Goal: Book appointment/travel/reservation

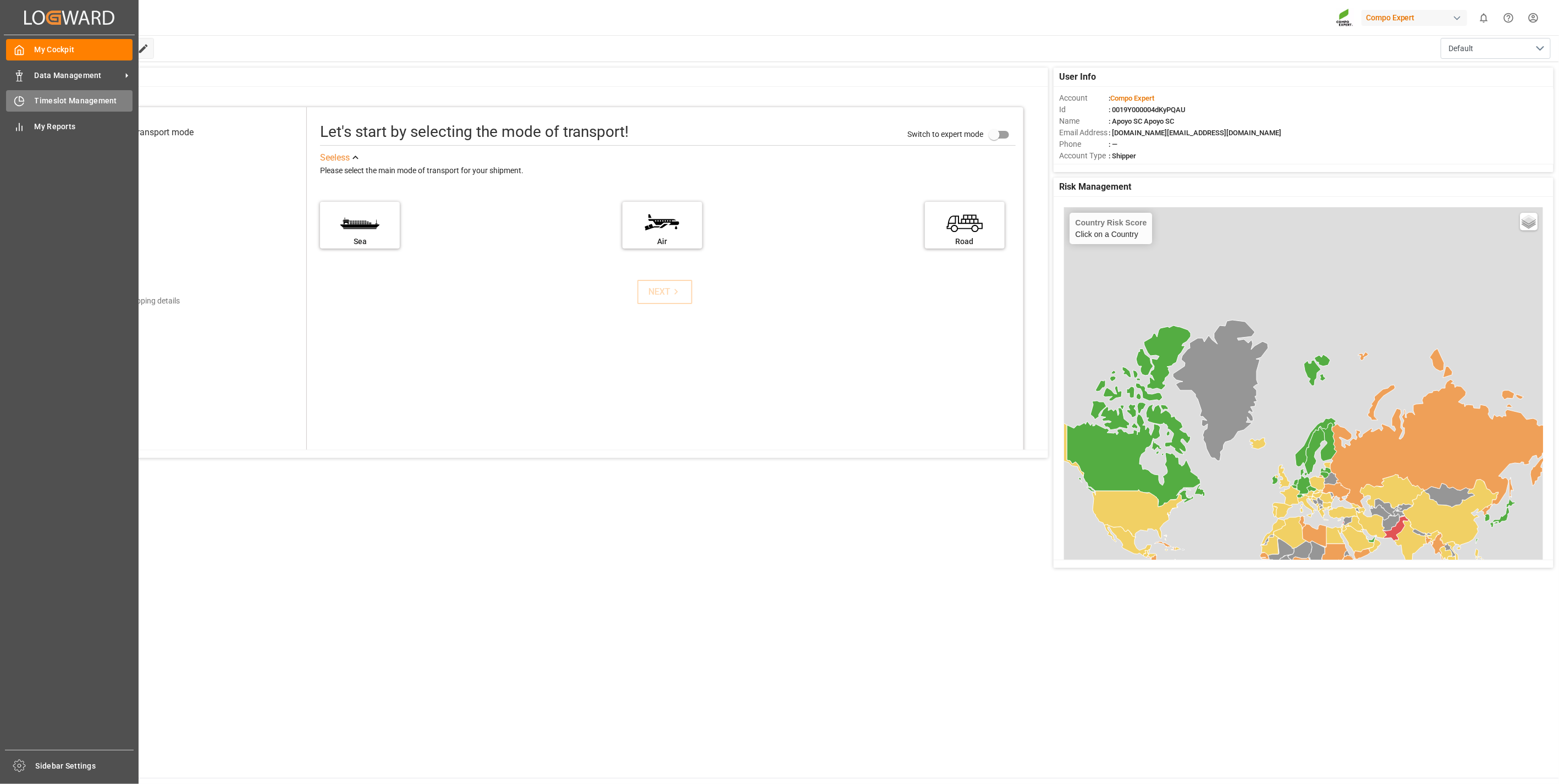
click at [24, 103] on div "Timeslot Management Timeslot Management" at bounding box center [69, 101] width 126 height 22
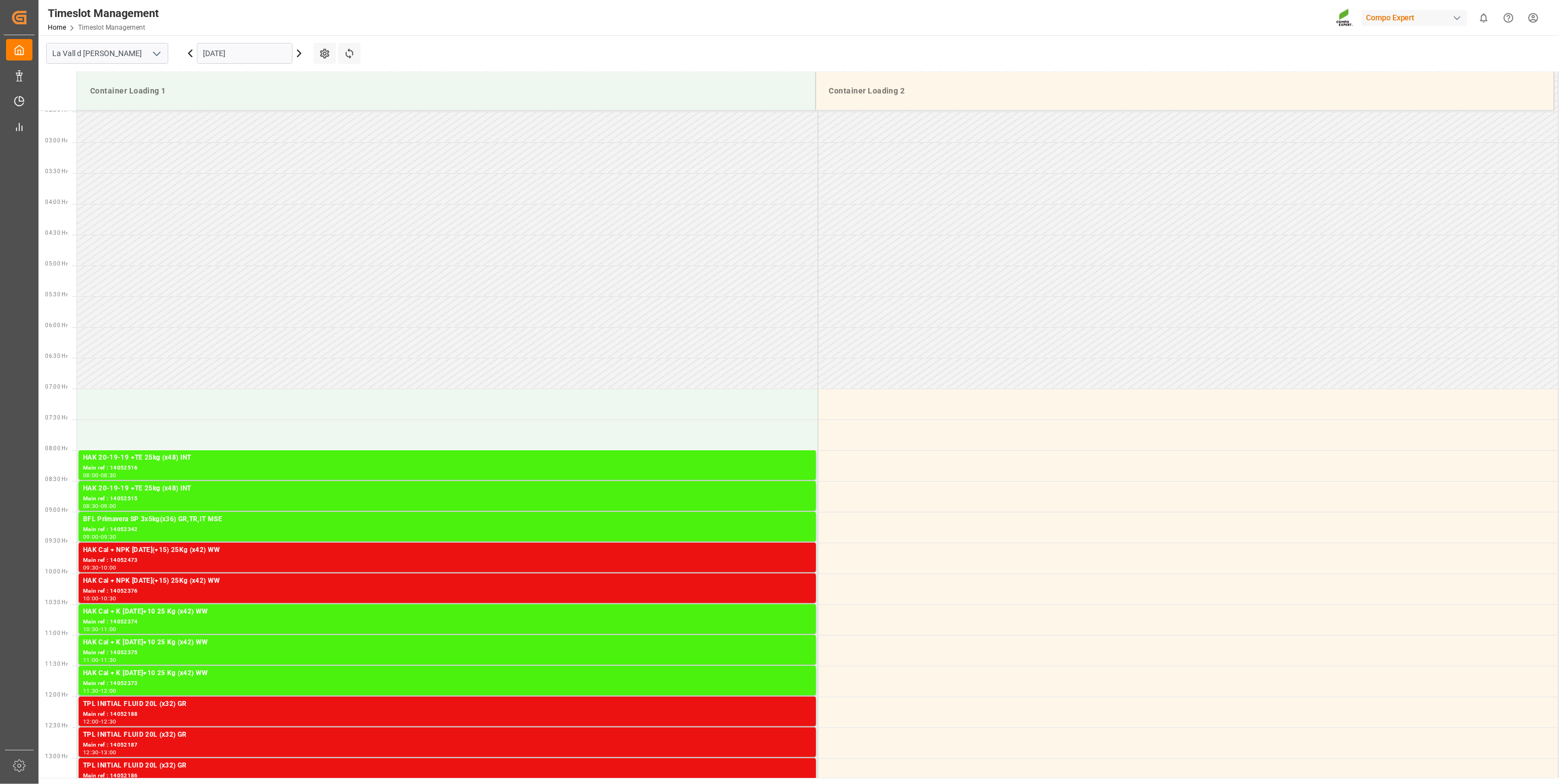
click at [219, 50] on input "[DATE]" at bounding box center [245, 53] width 95 height 21
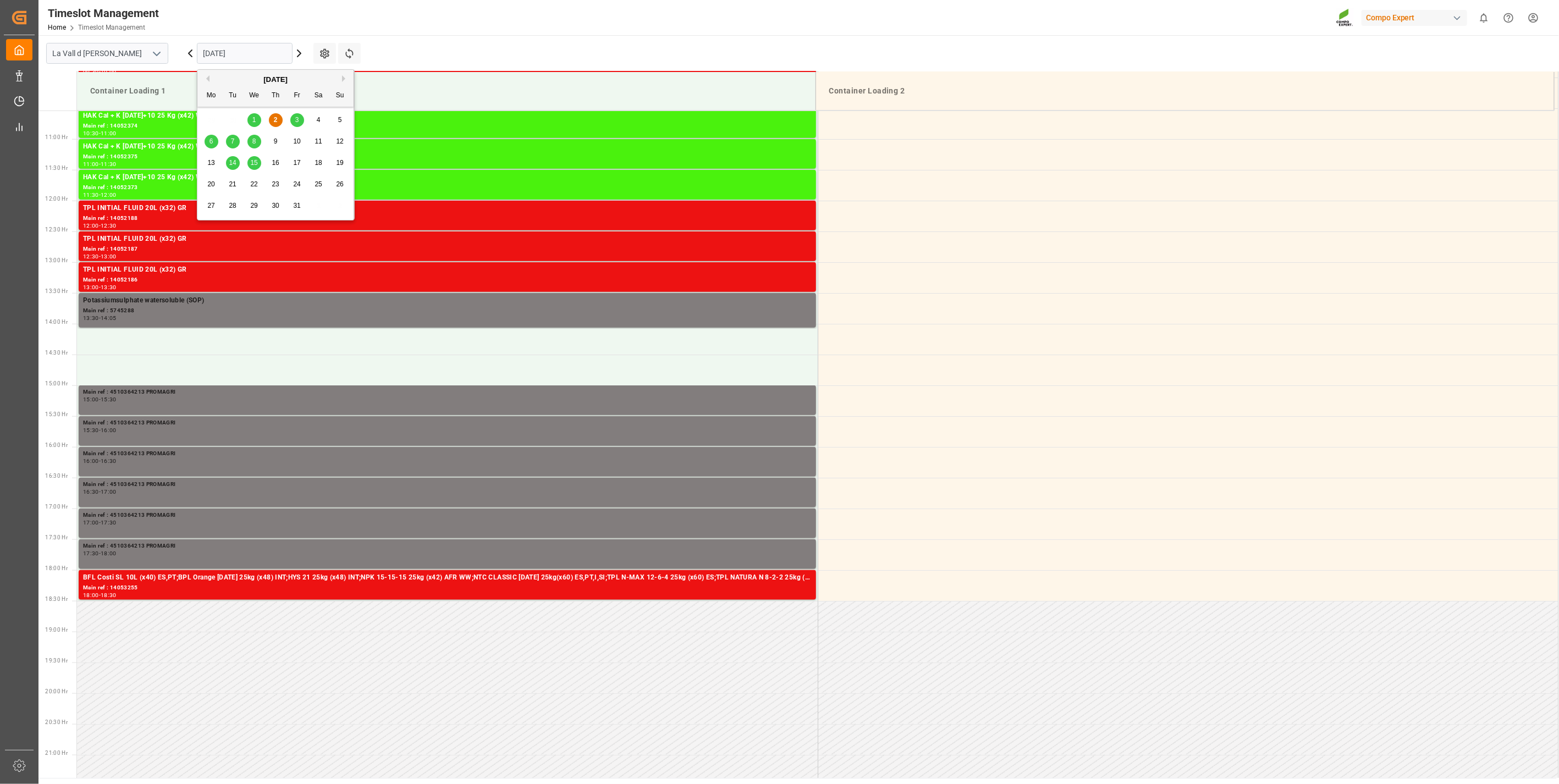
scroll to position [670, 0]
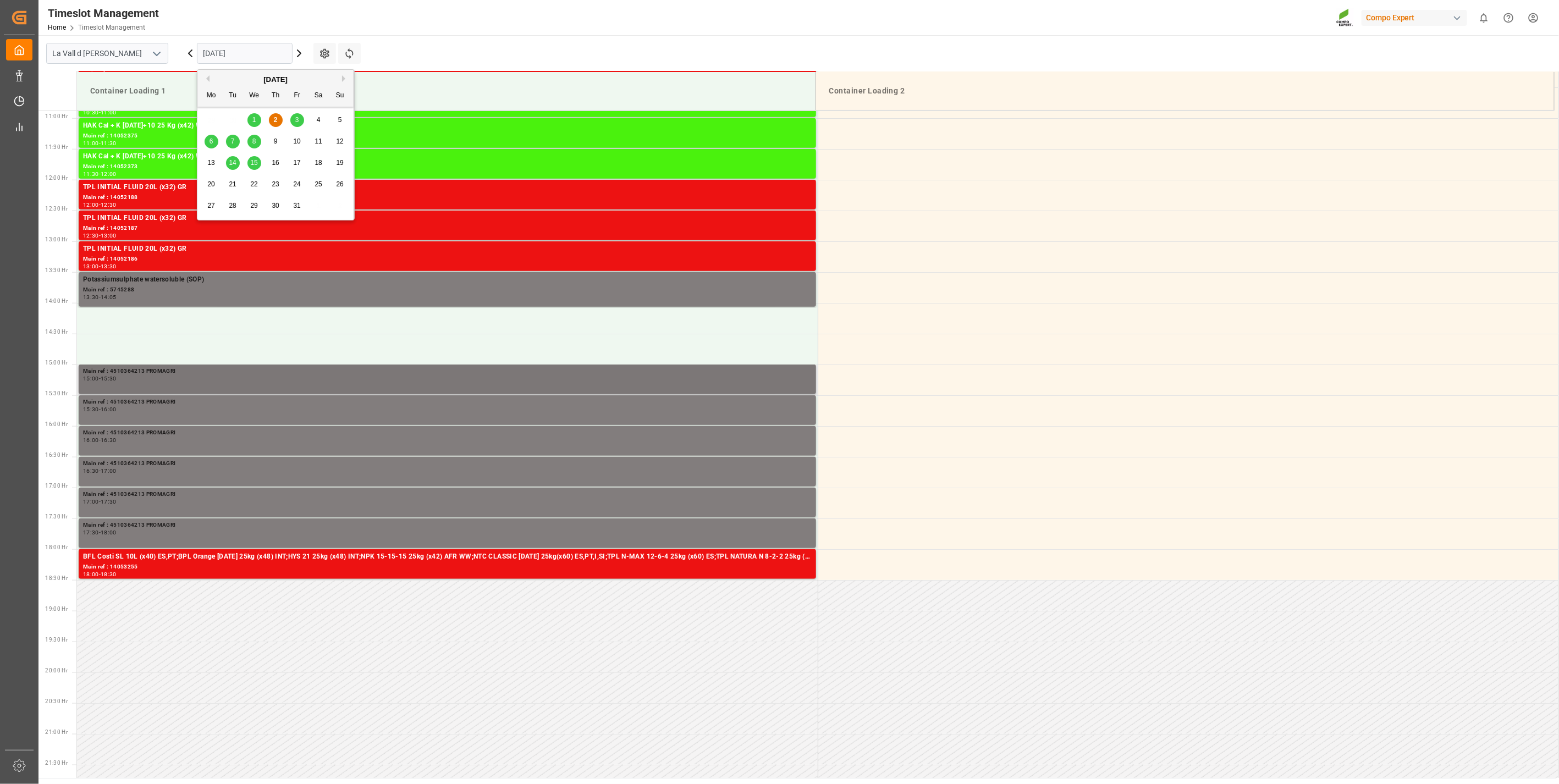
click at [140, 380] on div "15:00 - 15:30" at bounding box center [447, 379] width 729 height 6
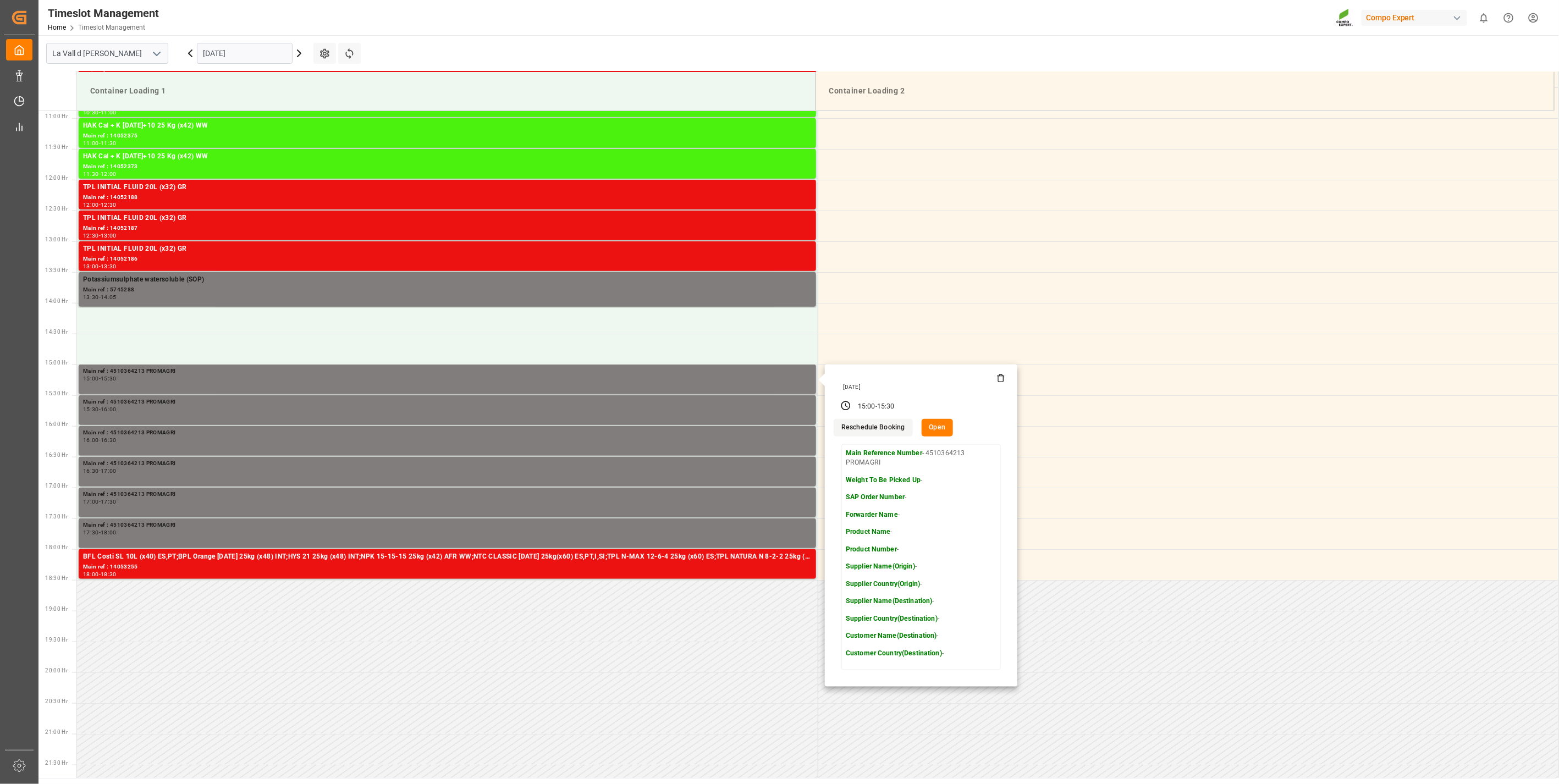
click at [1000, 381] on icon at bounding box center [1001, 379] width 5 height 6
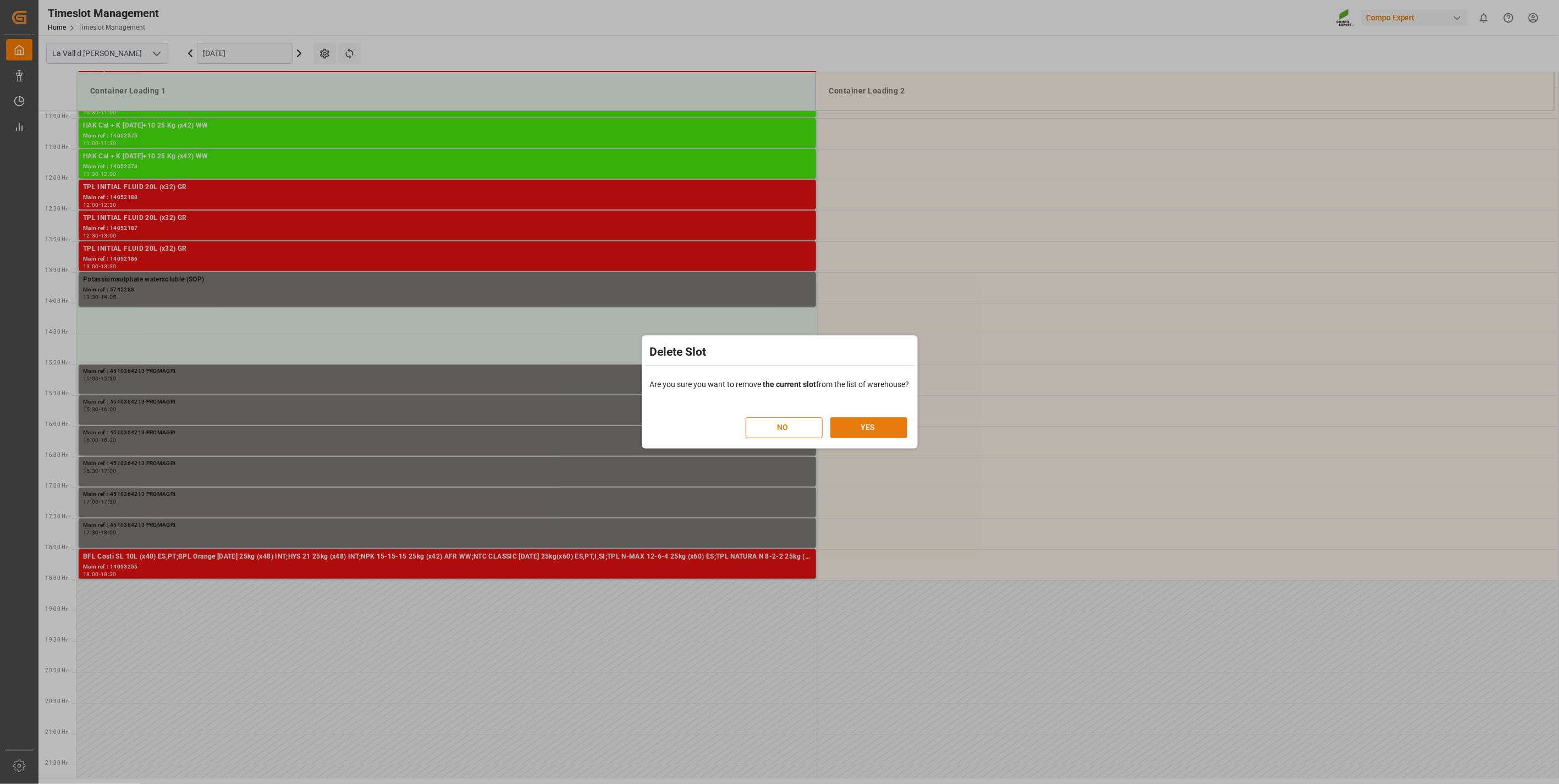
click at [849, 422] on button "YES" at bounding box center [868, 427] width 77 height 21
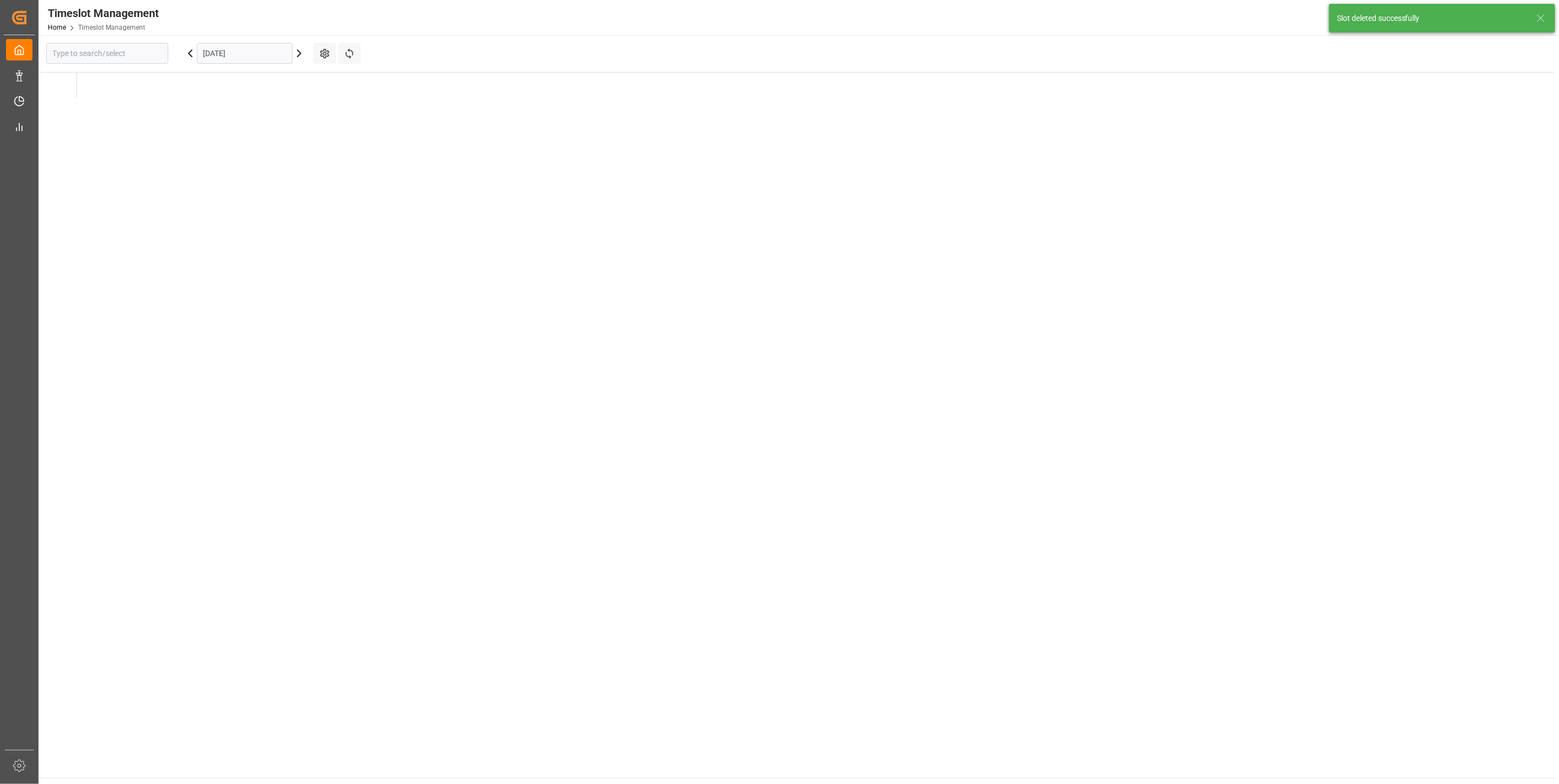
type input "La Vall d [PERSON_NAME]"
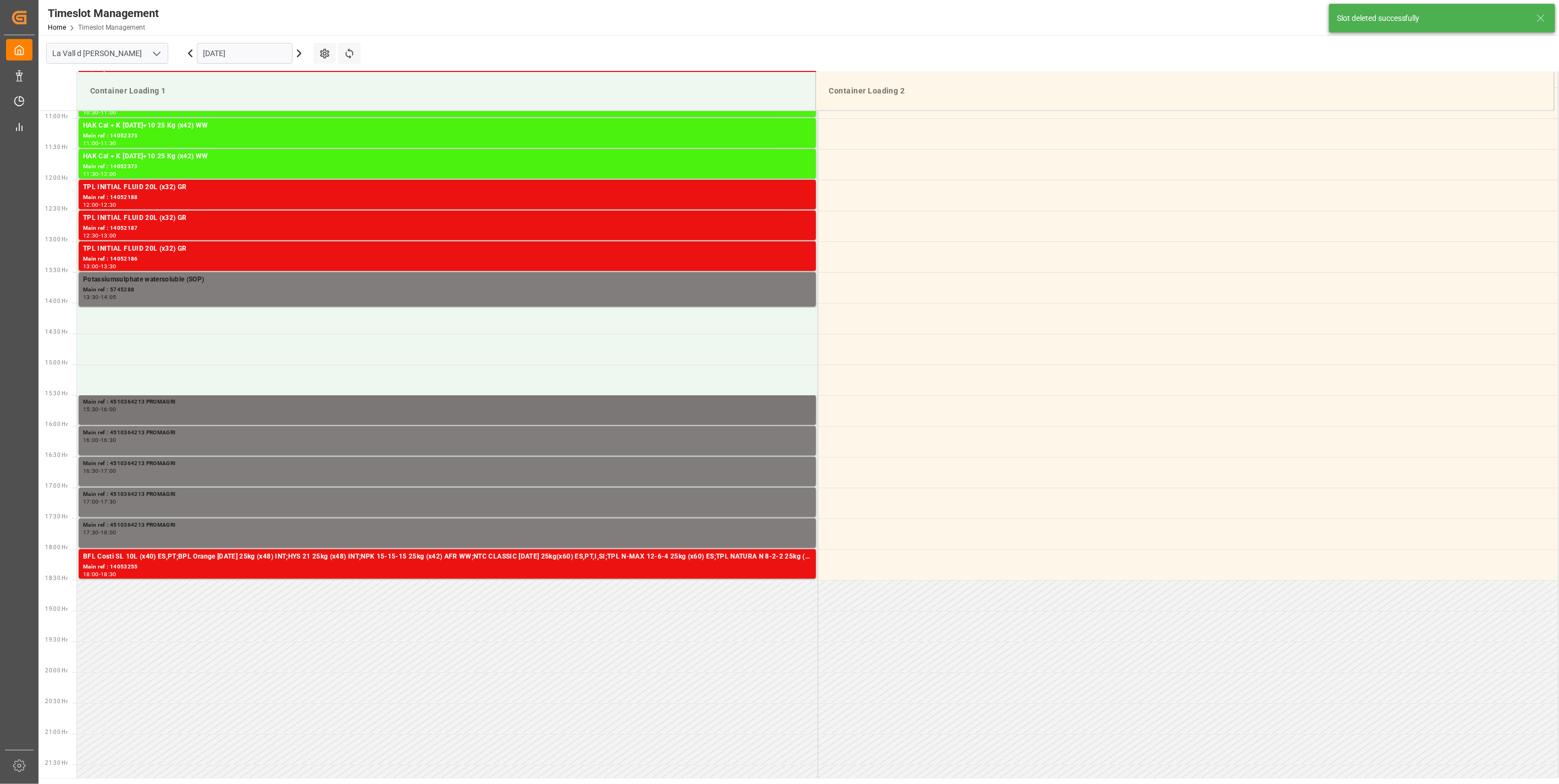
click at [190, 407] on div "15:30 - 16:00" at bounding box center [447, 410] width 729 height 6
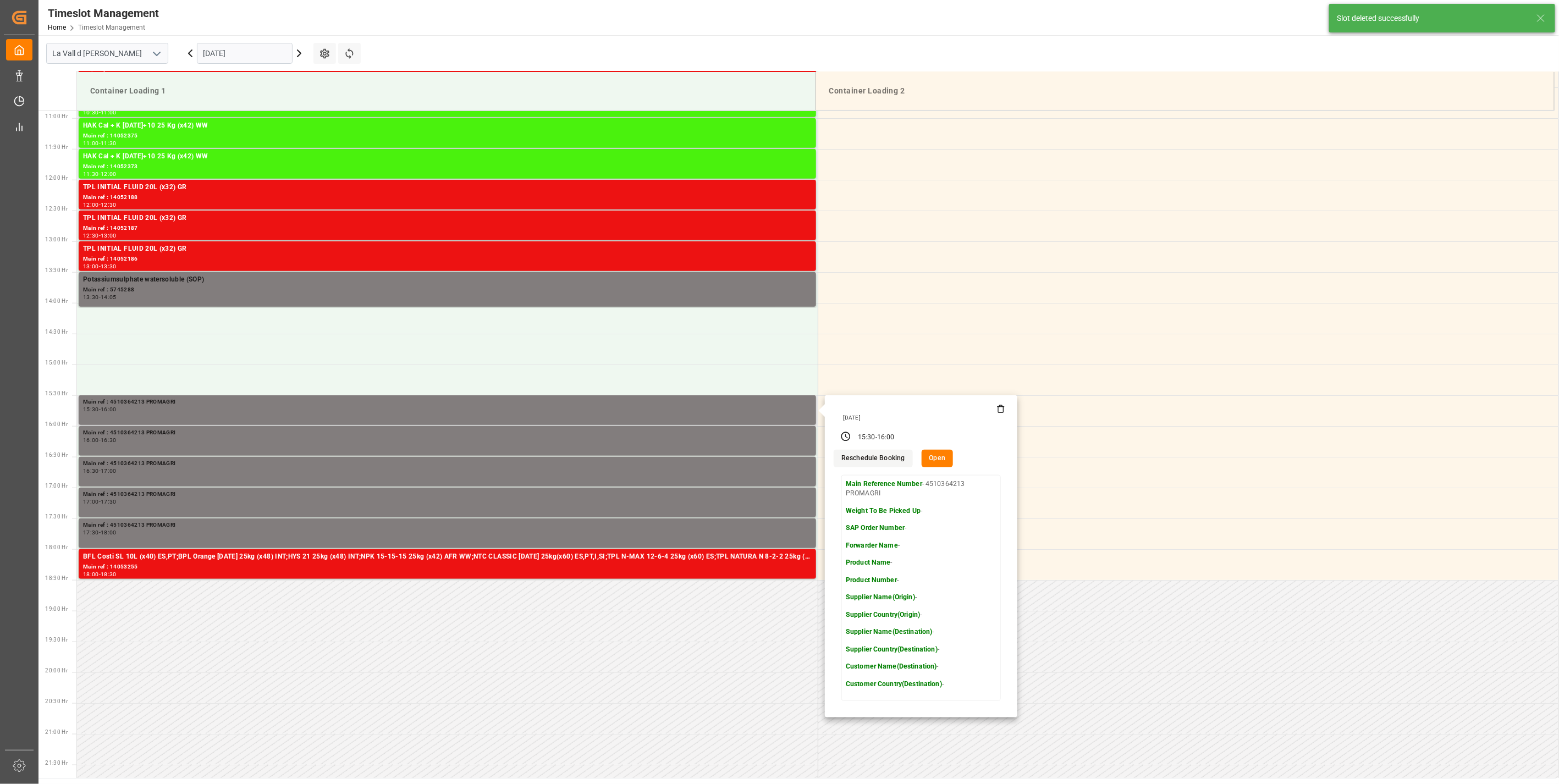
click at [1000, 412] on icon at bounding box center [1001, 410] width 5 height 6
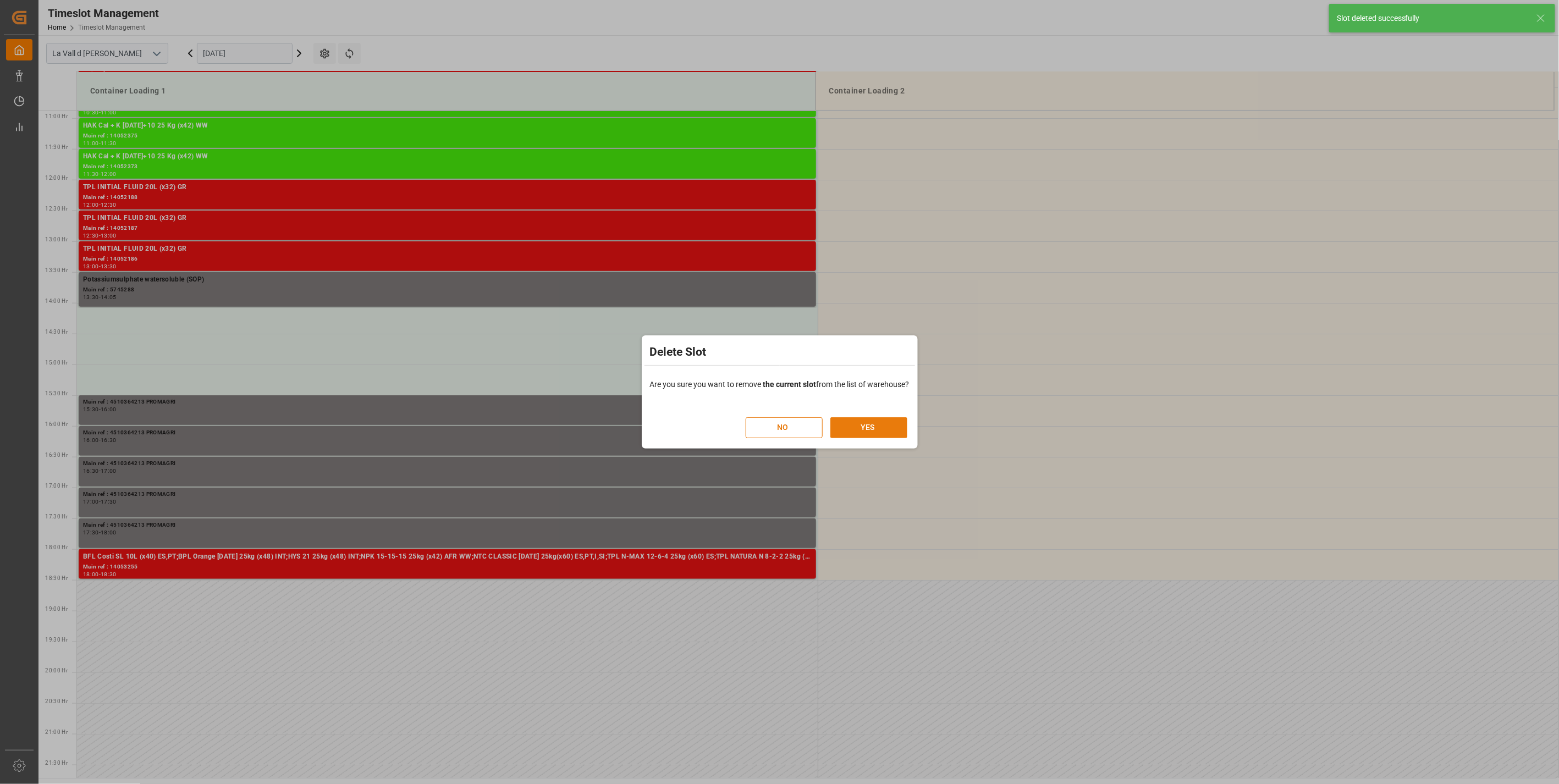
click at [880, 420] on button "YES" at bounding box center [868, 427] width 77 height 21
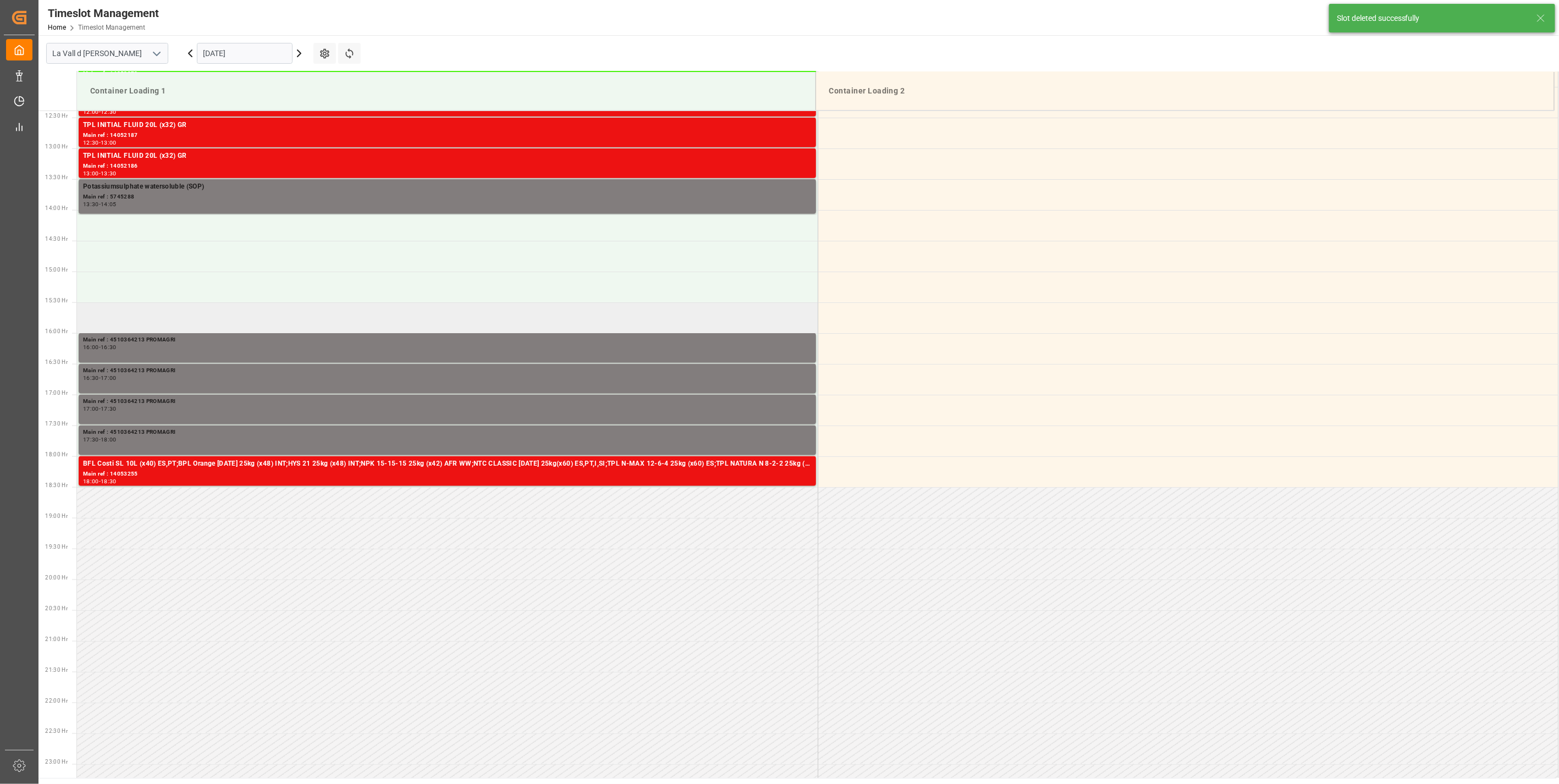
scroll to position [770, 0]
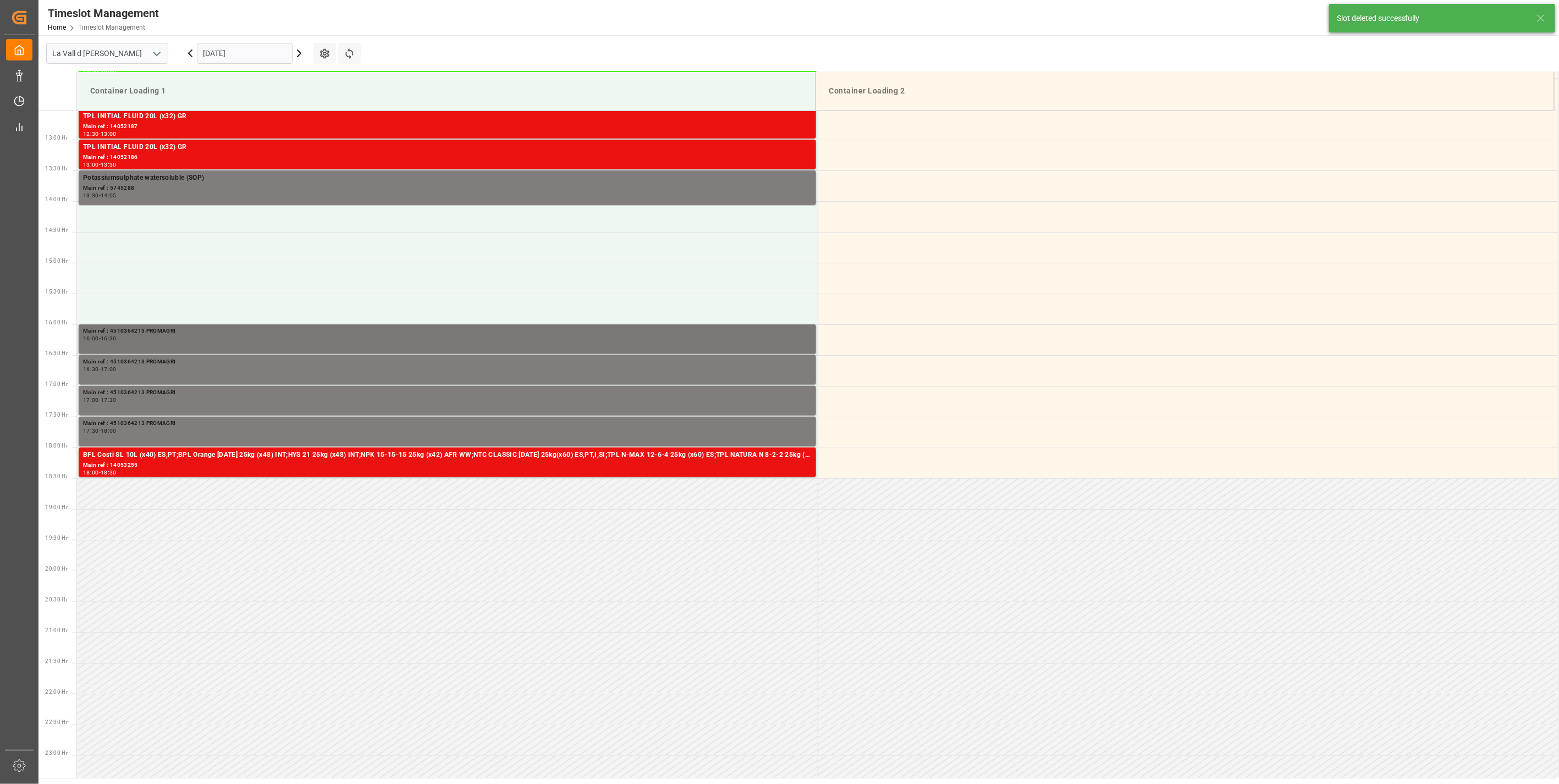
click at [160, 338] on div "16:00 - 16:30" at bounding box center [447, 338] width 729 height 6
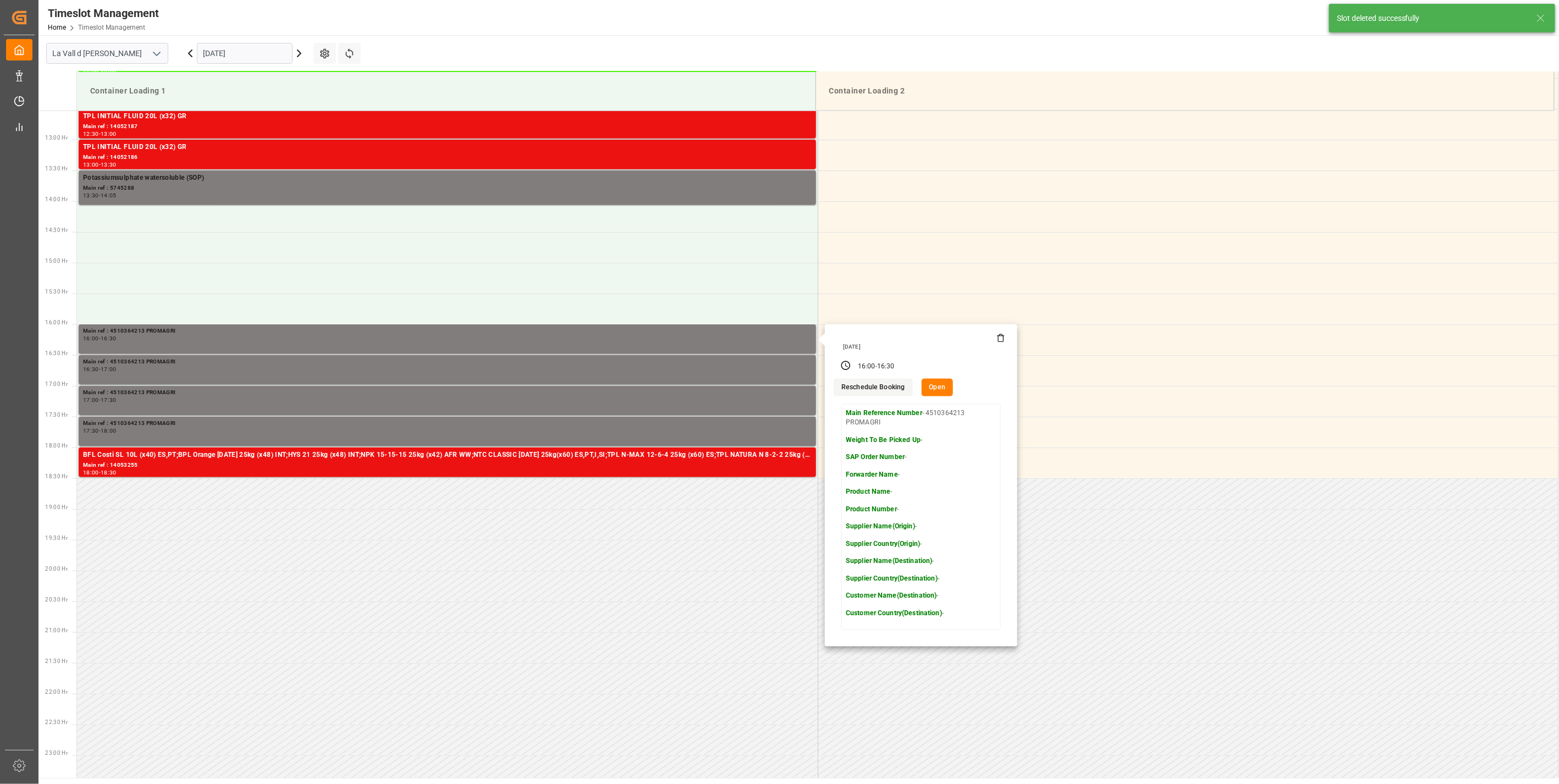
click at [999, 339] on icon at bounding box center [1001, 338] width 9 height 9
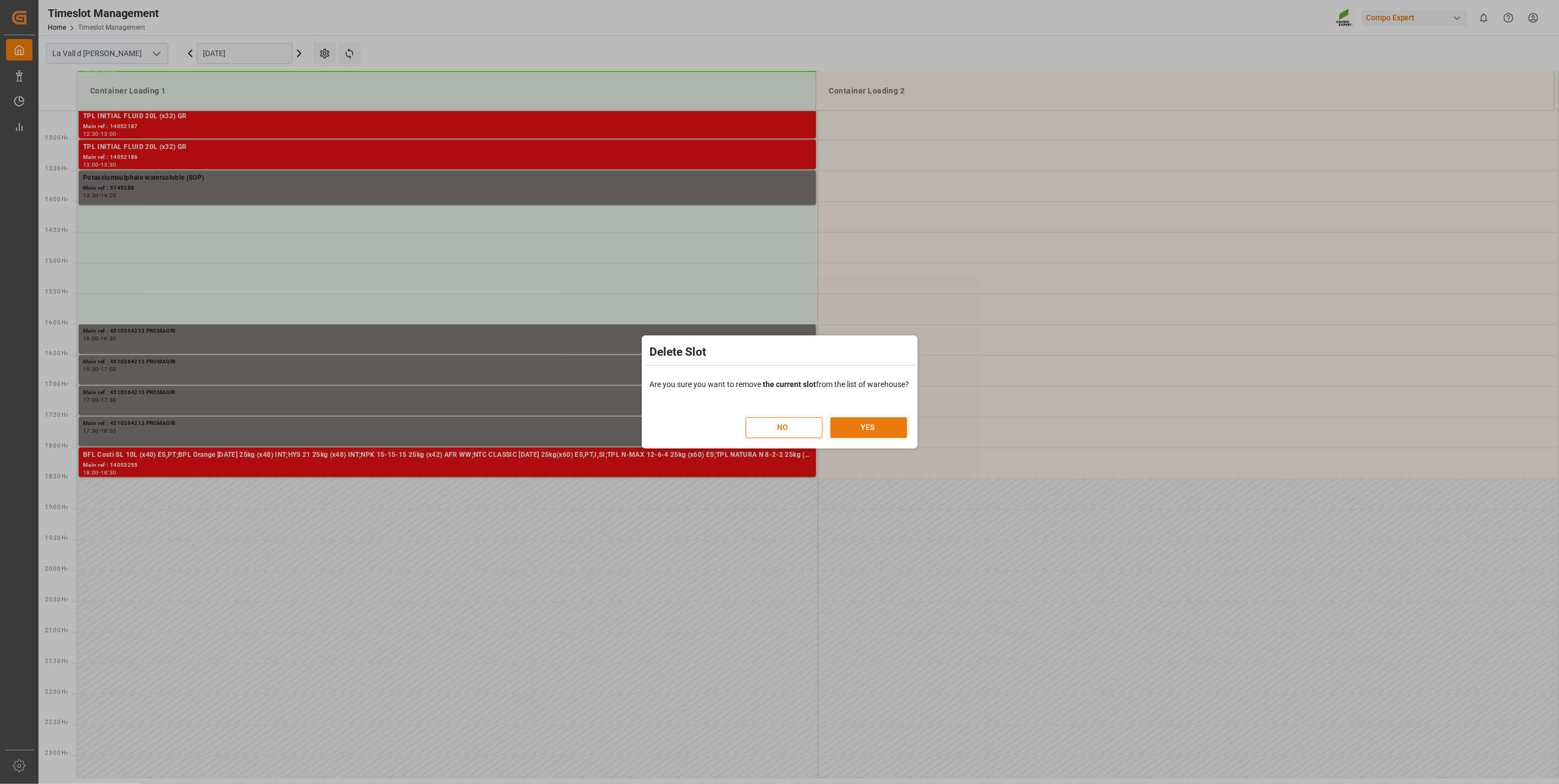
click at [883, 425] on button "YES" at bounding box center [868, 427] width 77 height 21
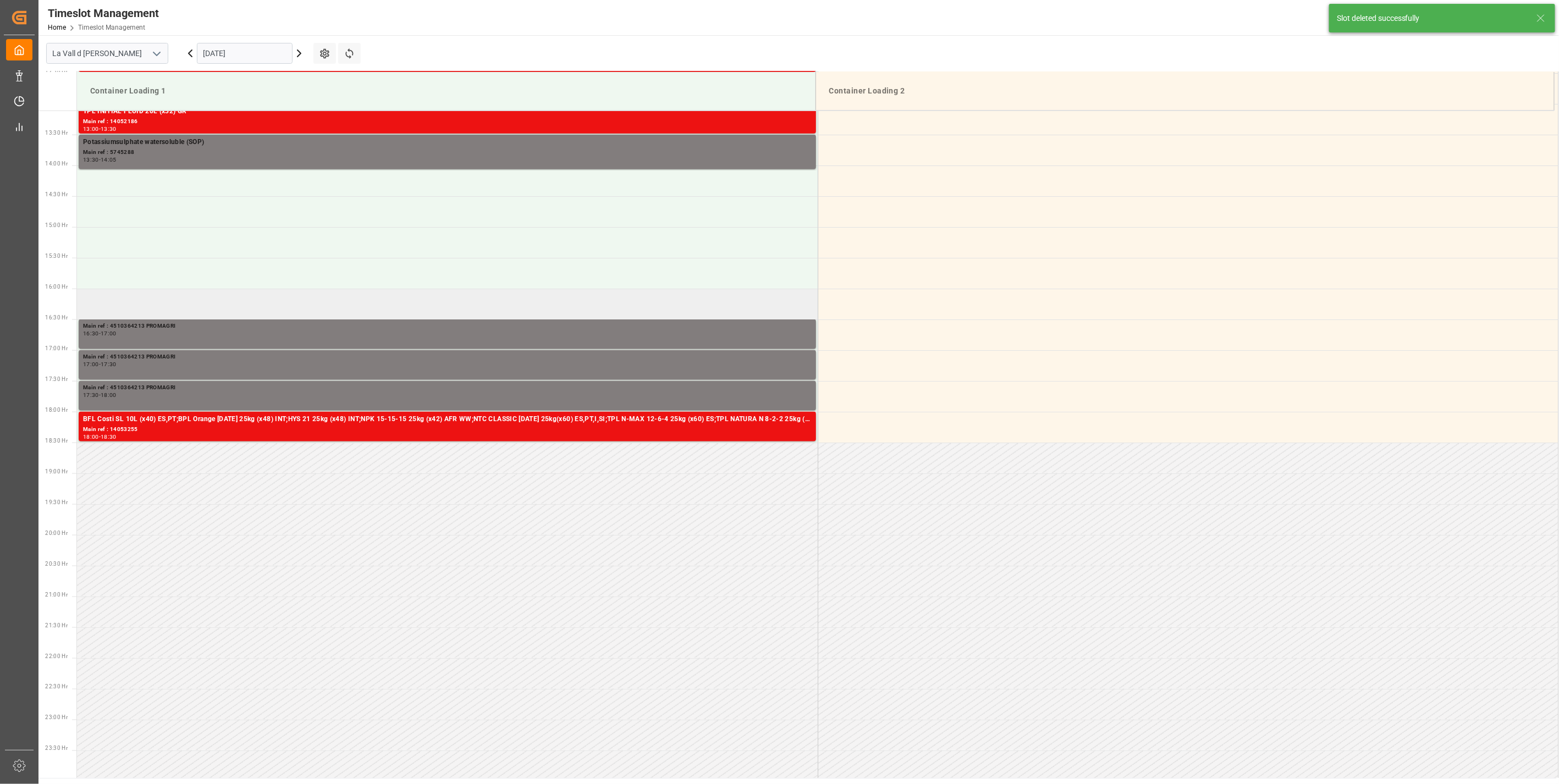
scroll to position [809, 0]
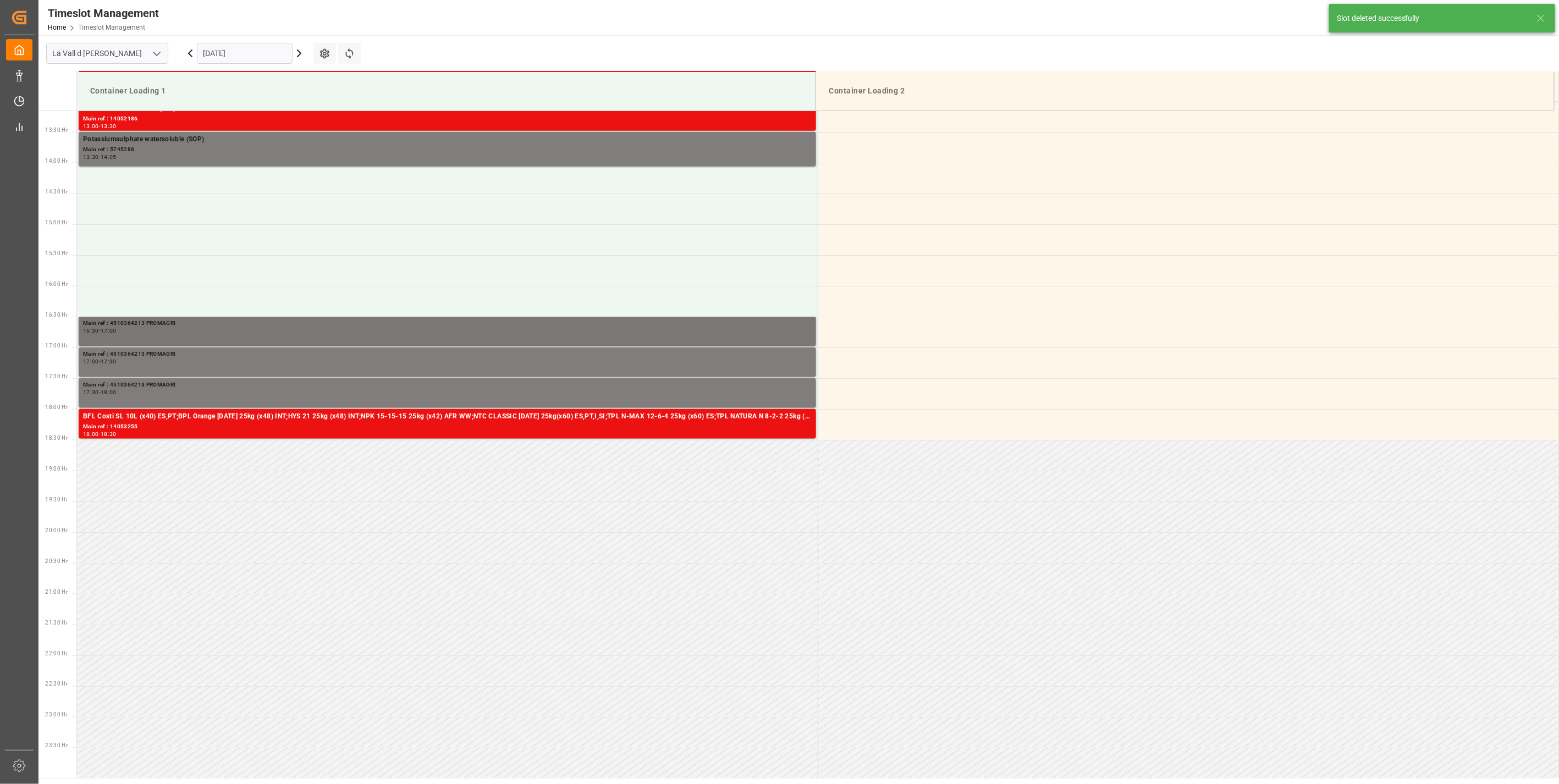
click at [164, 327] on div "Main ref : 4510364213 PROMAGRI" at bounding box center [447, 323] width 729 height 9
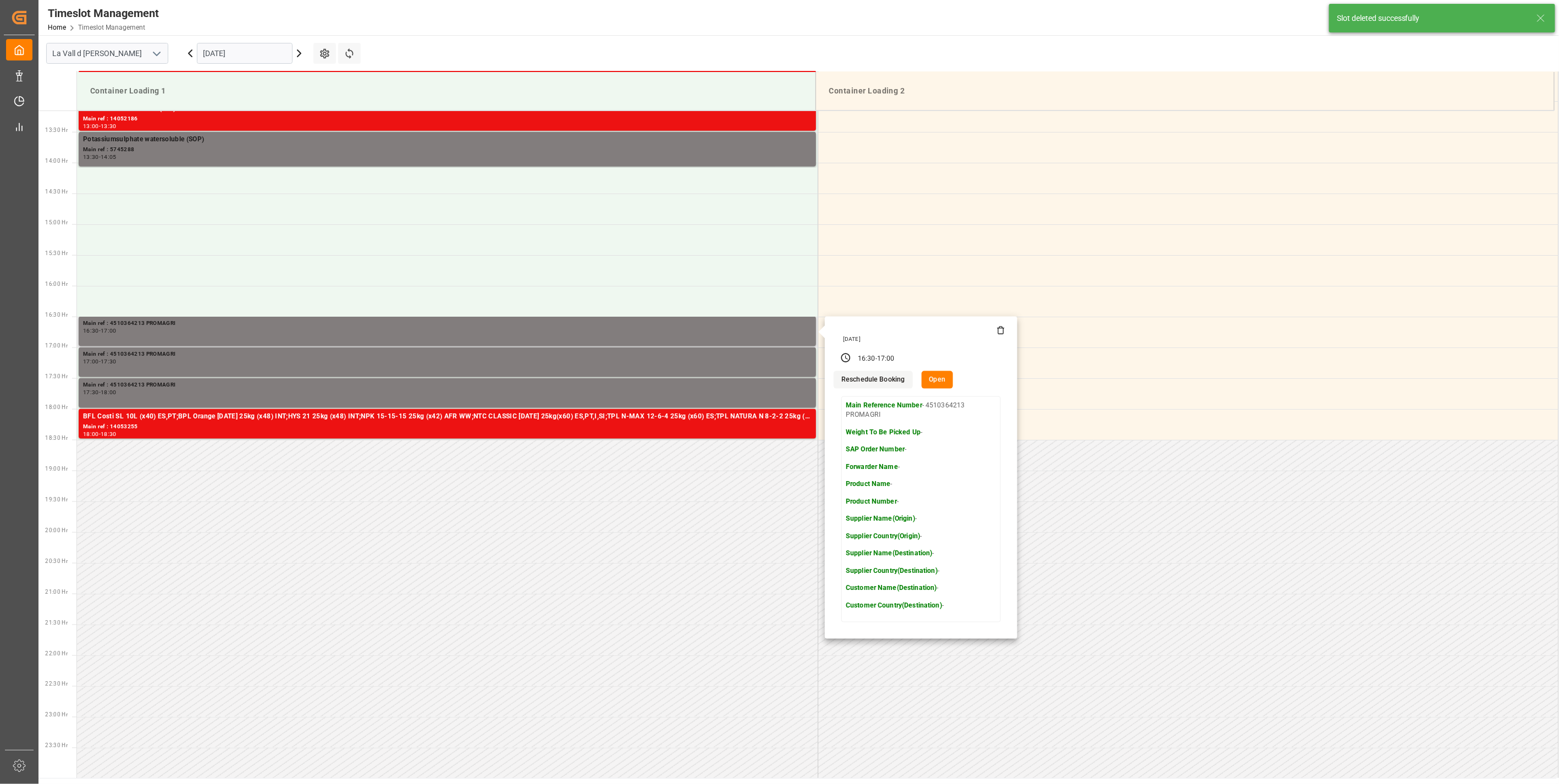
click at [1001, 334] on icon at bounding box center [1001, 330] width 9 height 9
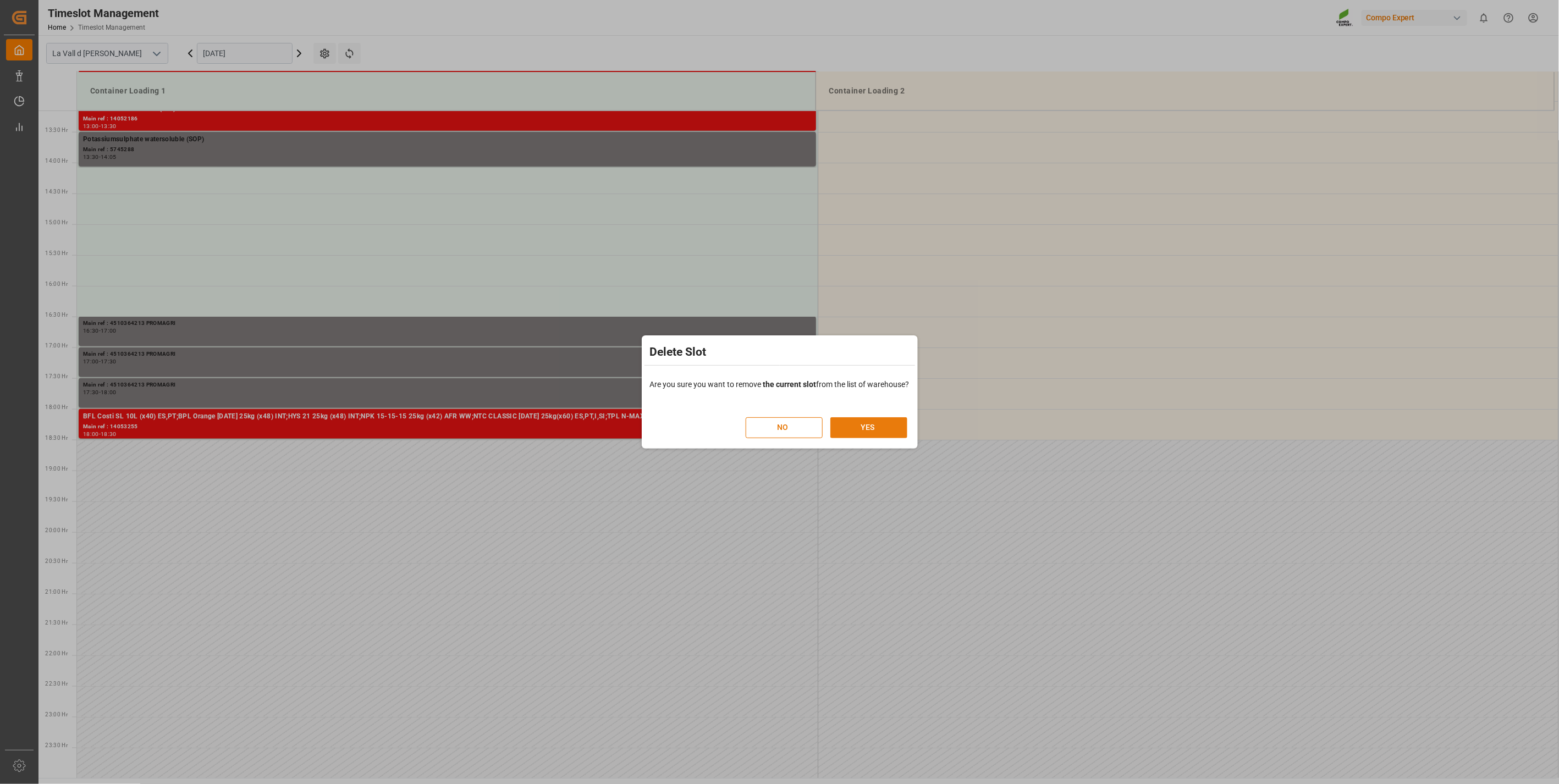
click at [885, 424] on button "YES" at bounding box center [868, 427] width 77 height 21
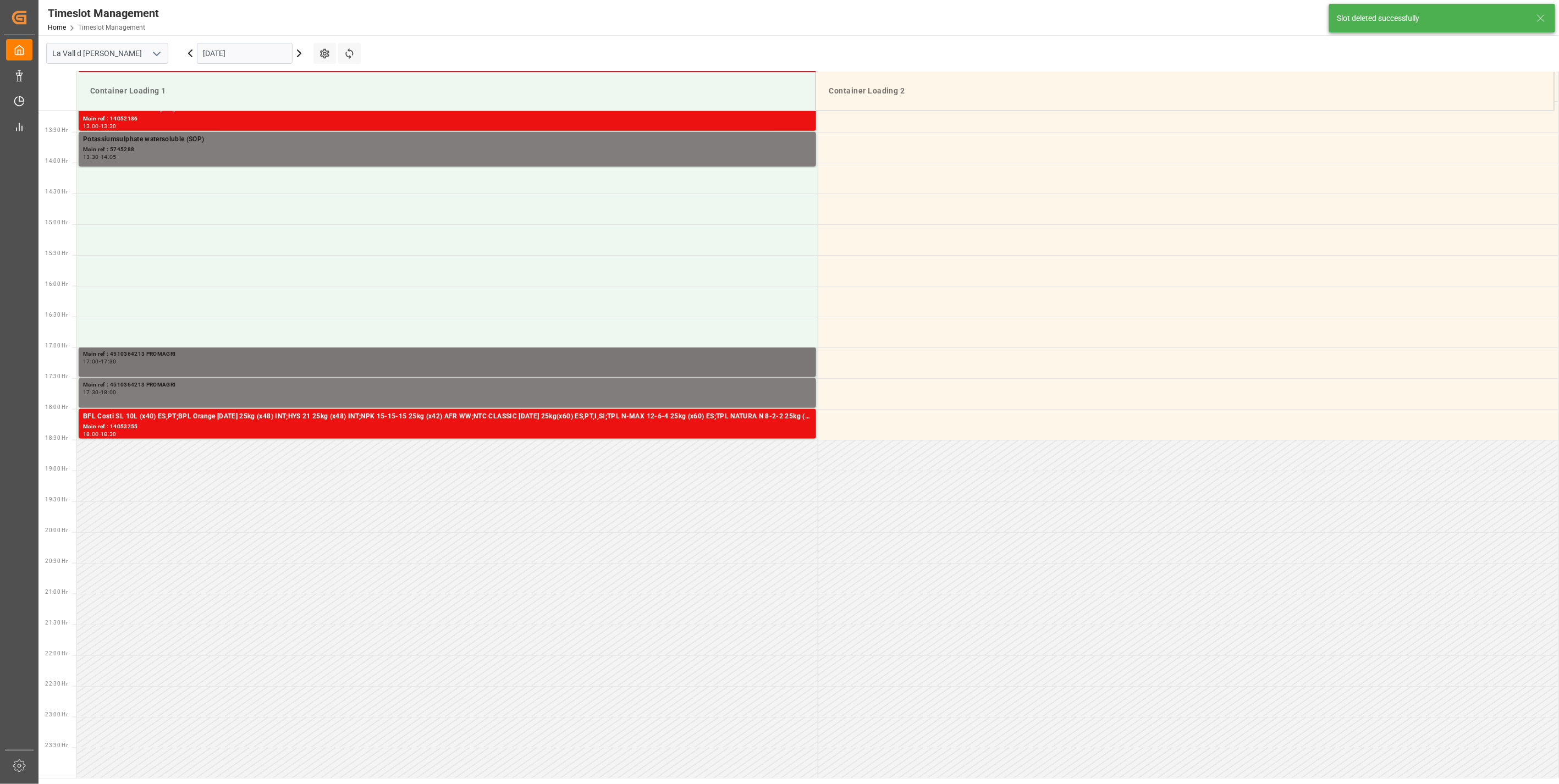
click at [238, 357] on div "Main ref : 4510364213 PROMAGRI" at bounding box center [447, 354] width 729 height 9
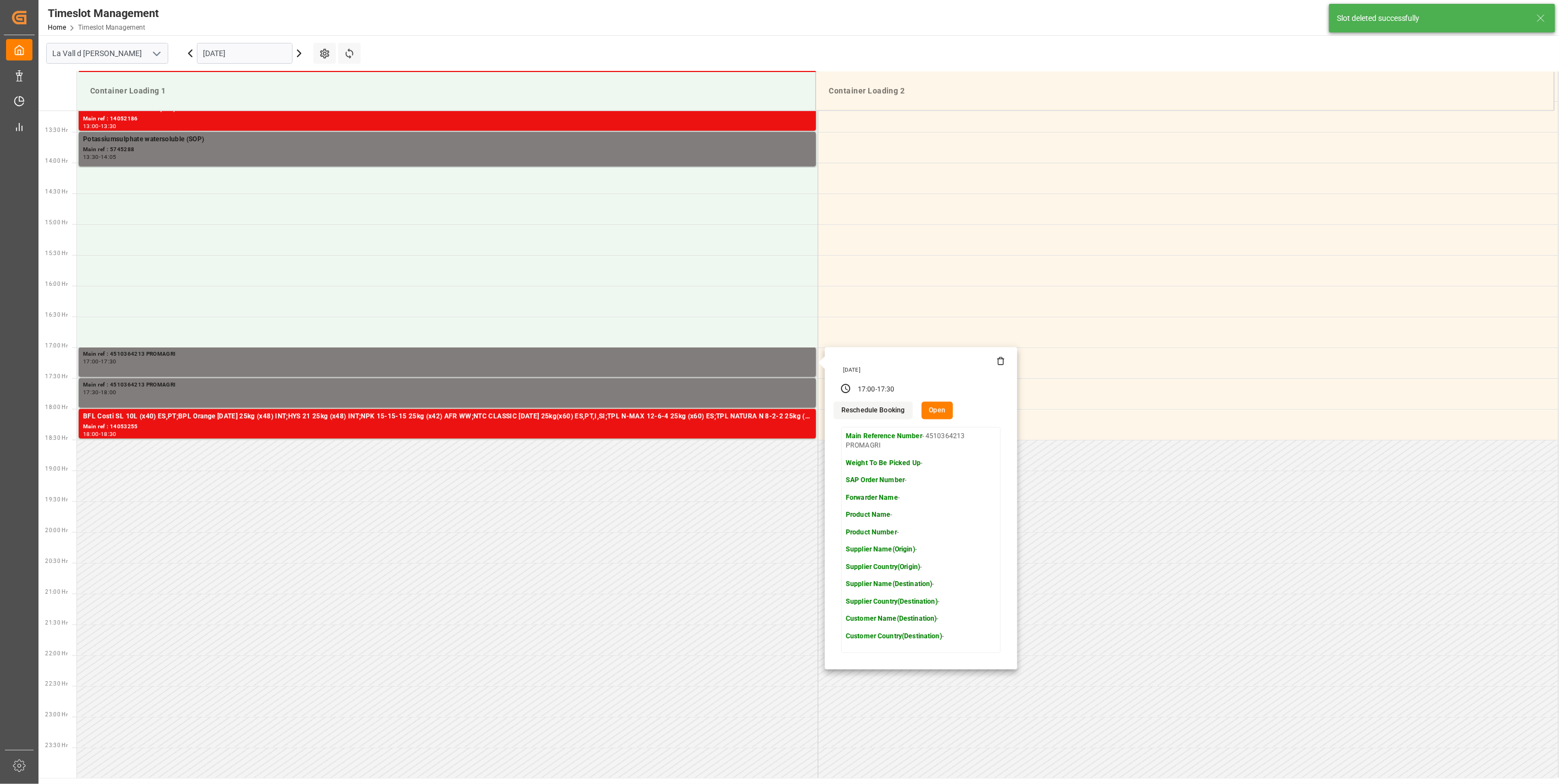
click at [1002, 360] on icon at bounding box center [1001, 362] width 5 height 6
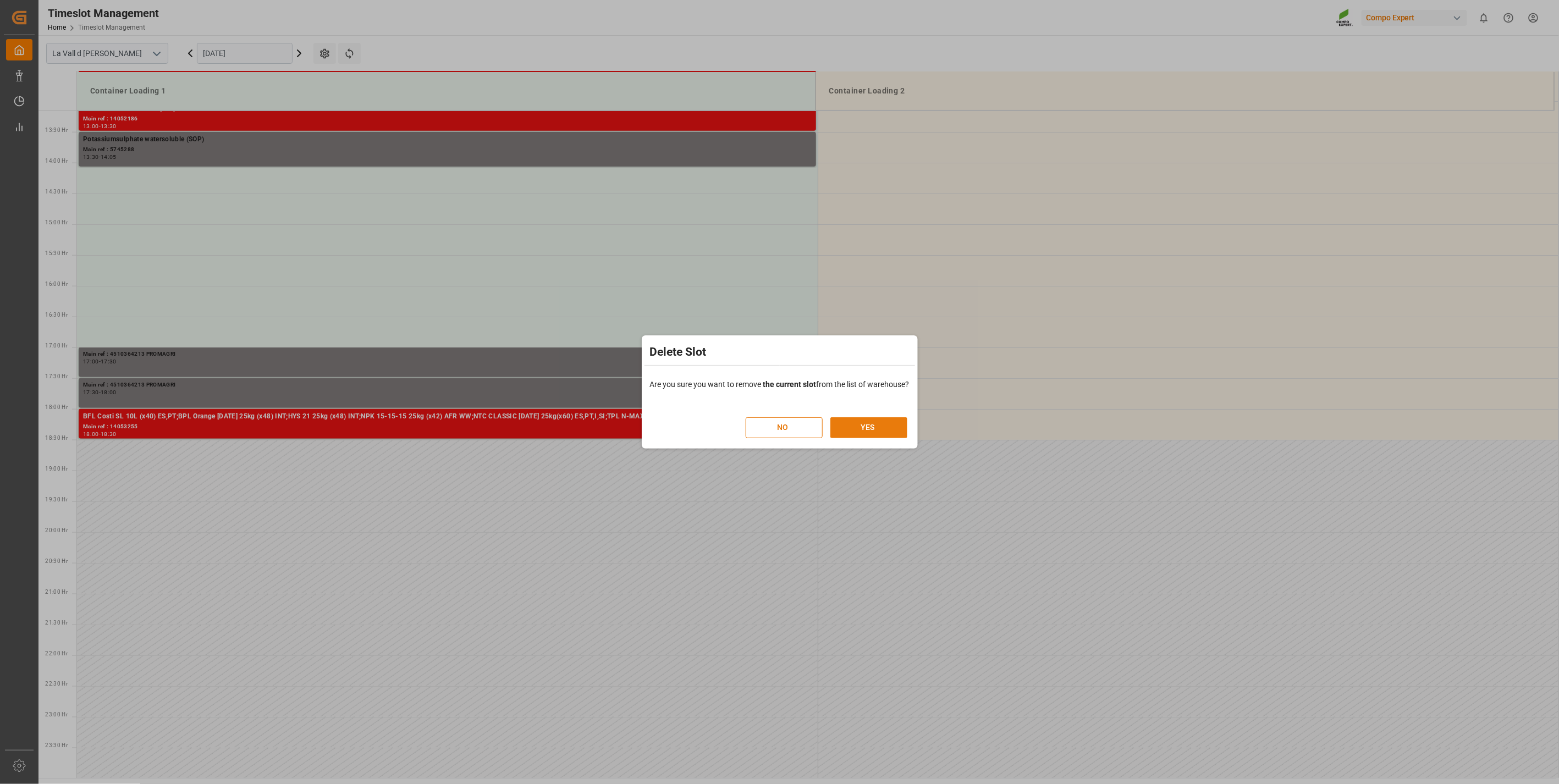
click at [896, 431] on button "YES" at bounding box center [868, 427] width 77 height 21
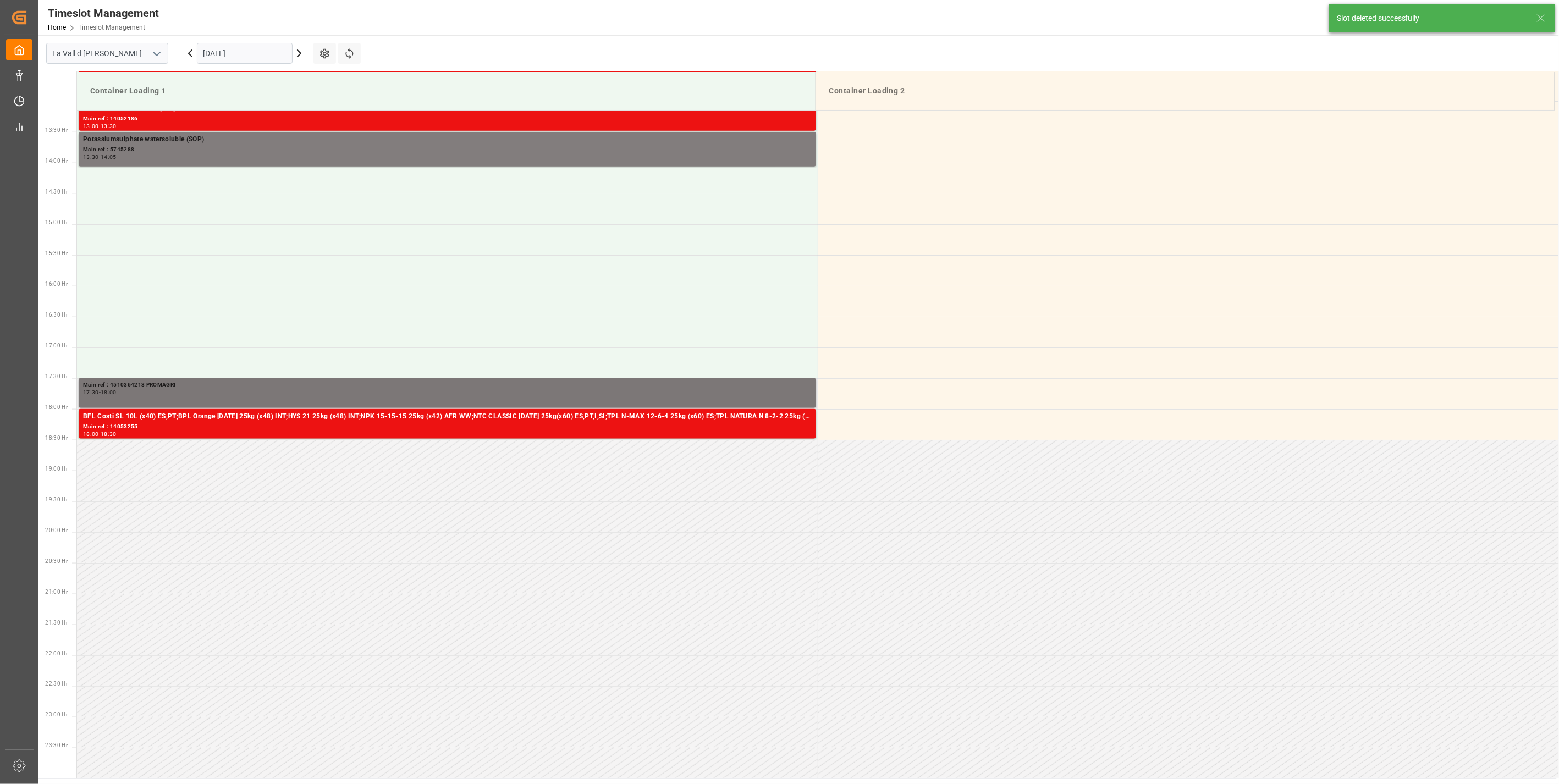
click at [203, 384] on div "Main ref : 4510364213 PROMAGRI" at bounding box center [447, 384] width 729 height 9
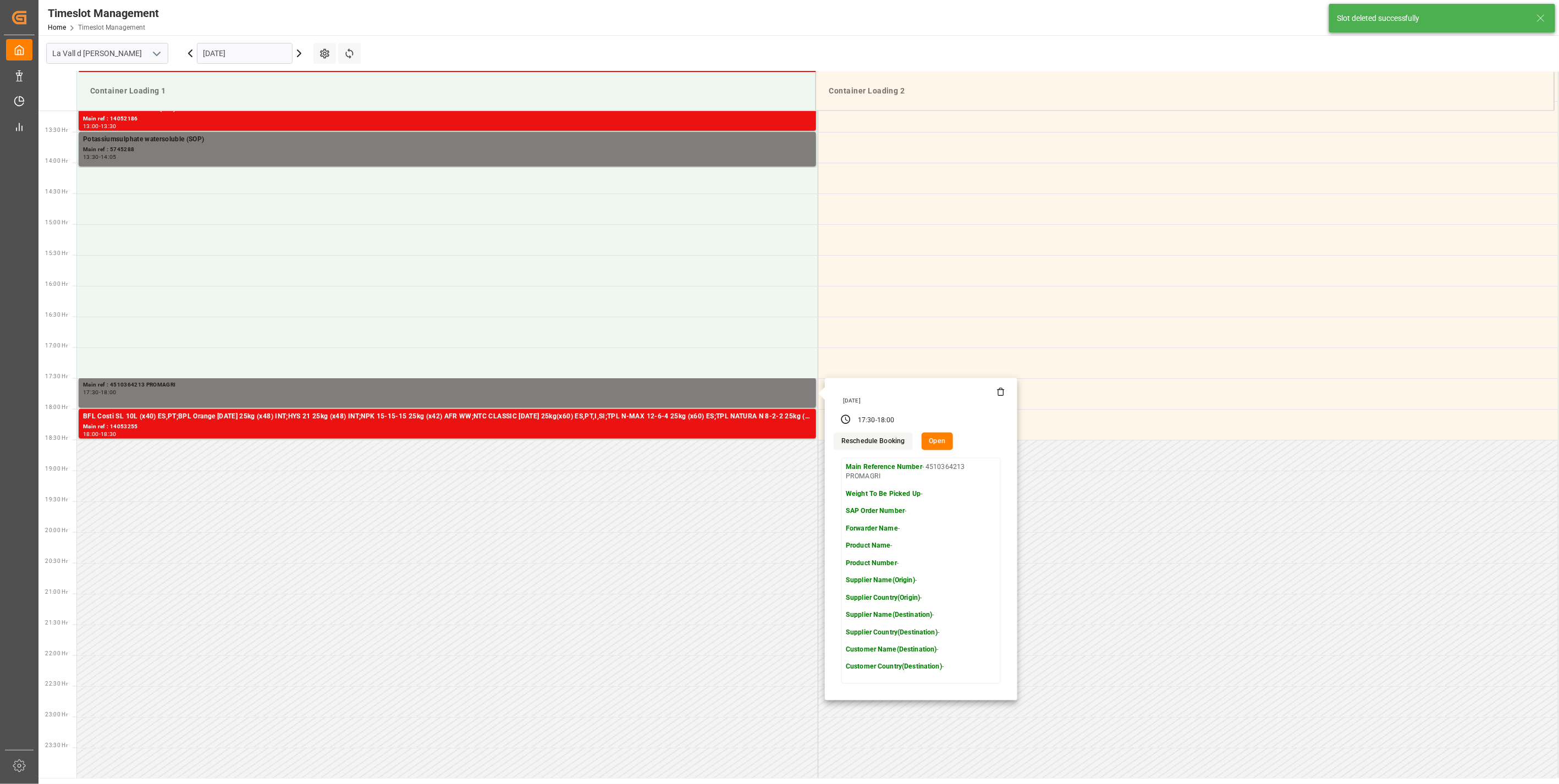
click at [1001, 392] on icon at bounding box center [1001, 392] width 9 height 9
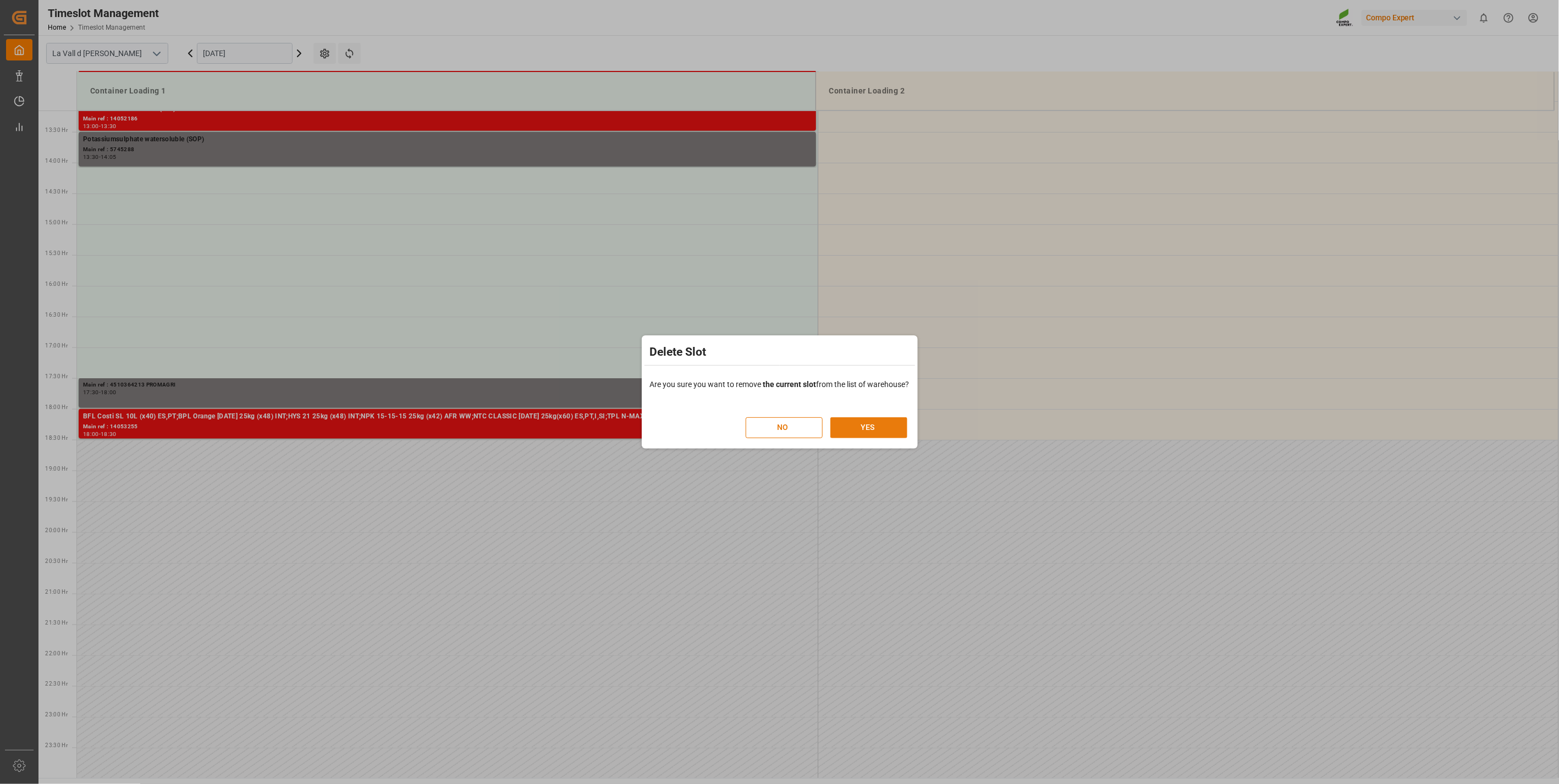
click at [872, 424] on button "YES" at bounding box center [868, 427] width 77 height 21
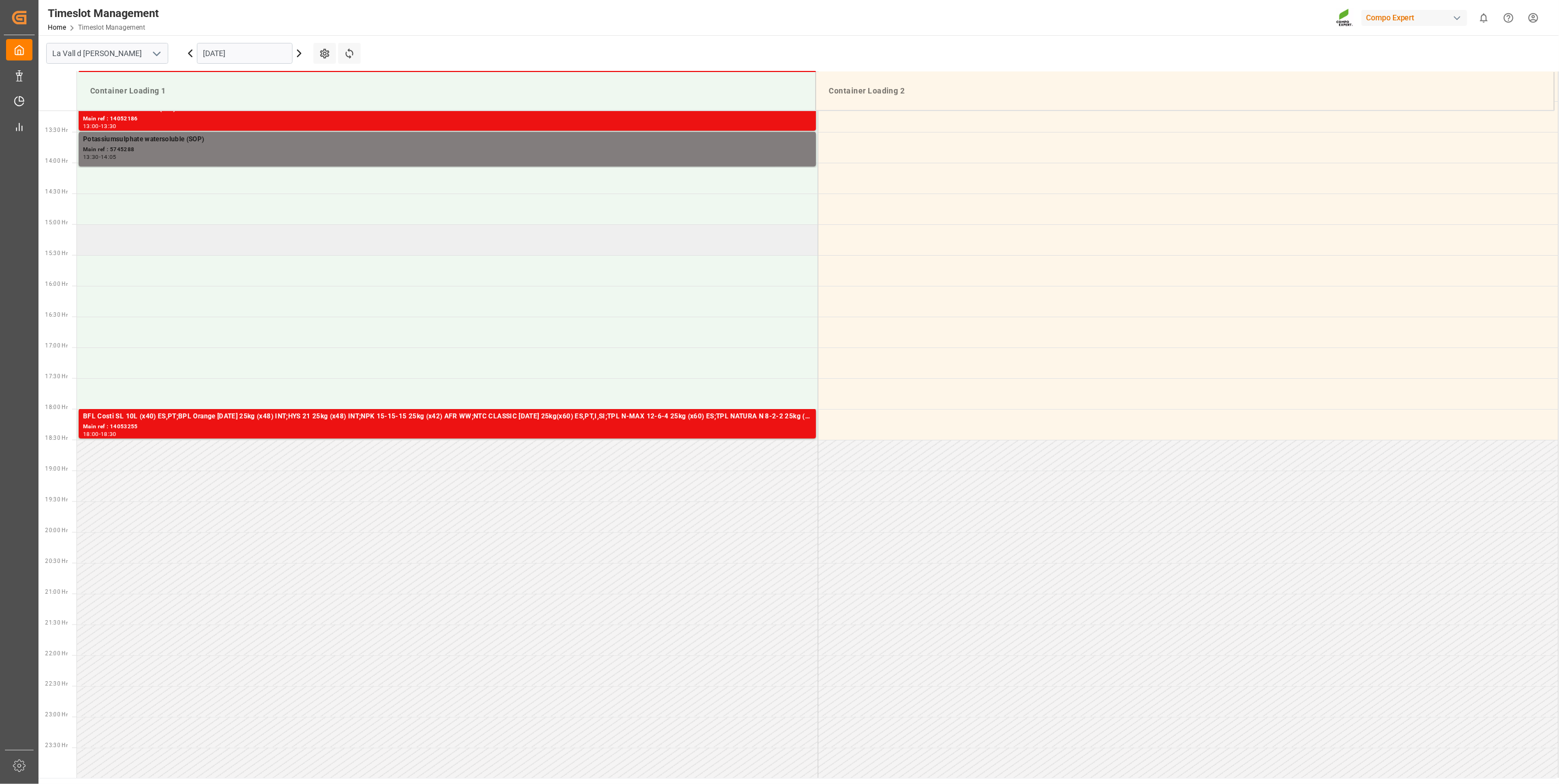
scroll to position [565, 0]
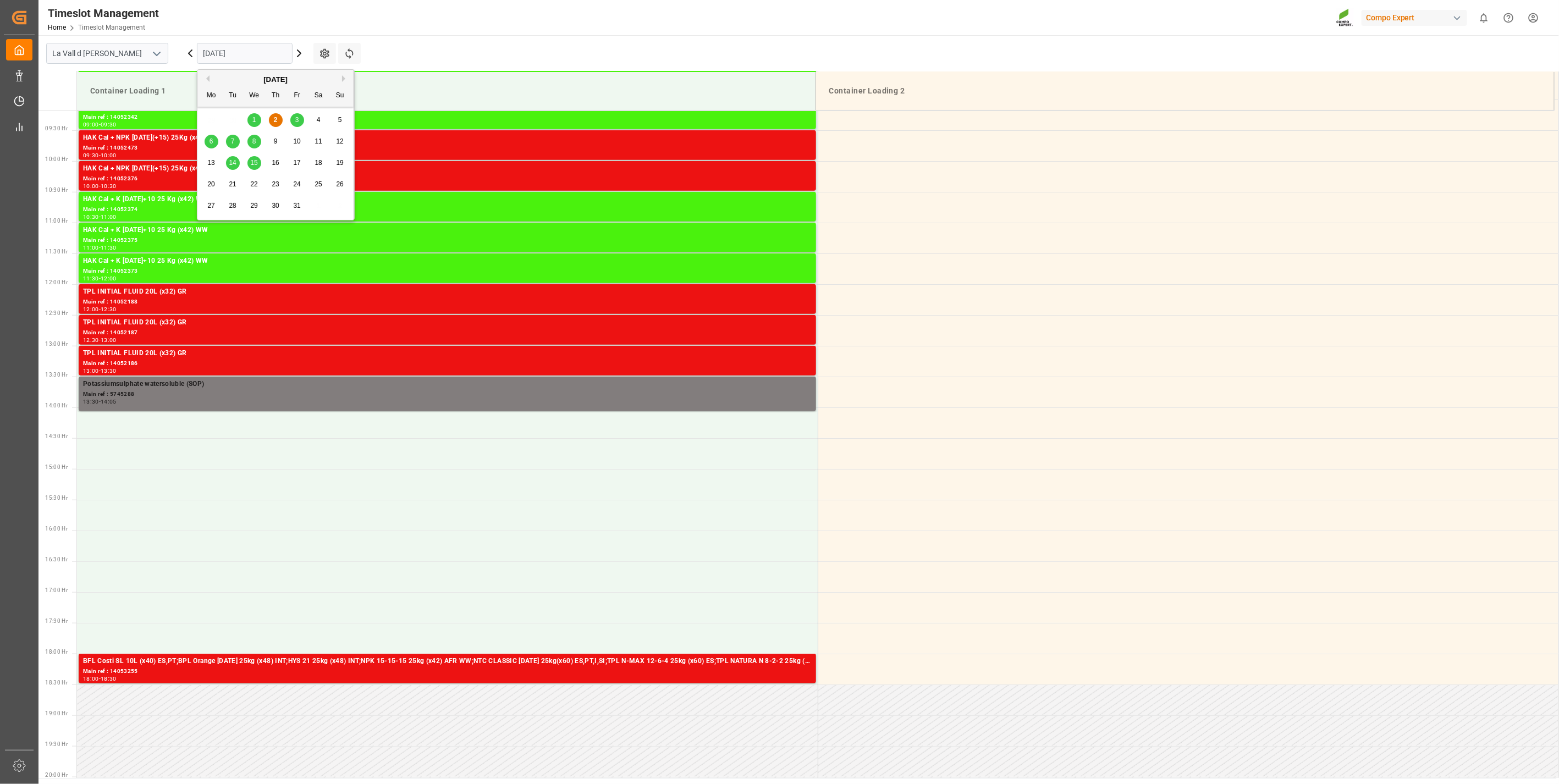
click at [260, 59] on input "[DATE]" at bounding box center [245, 53] width 95 height 21
click at [213, 143] on span "6" at bounding box center [212, 141] width 4 height 8
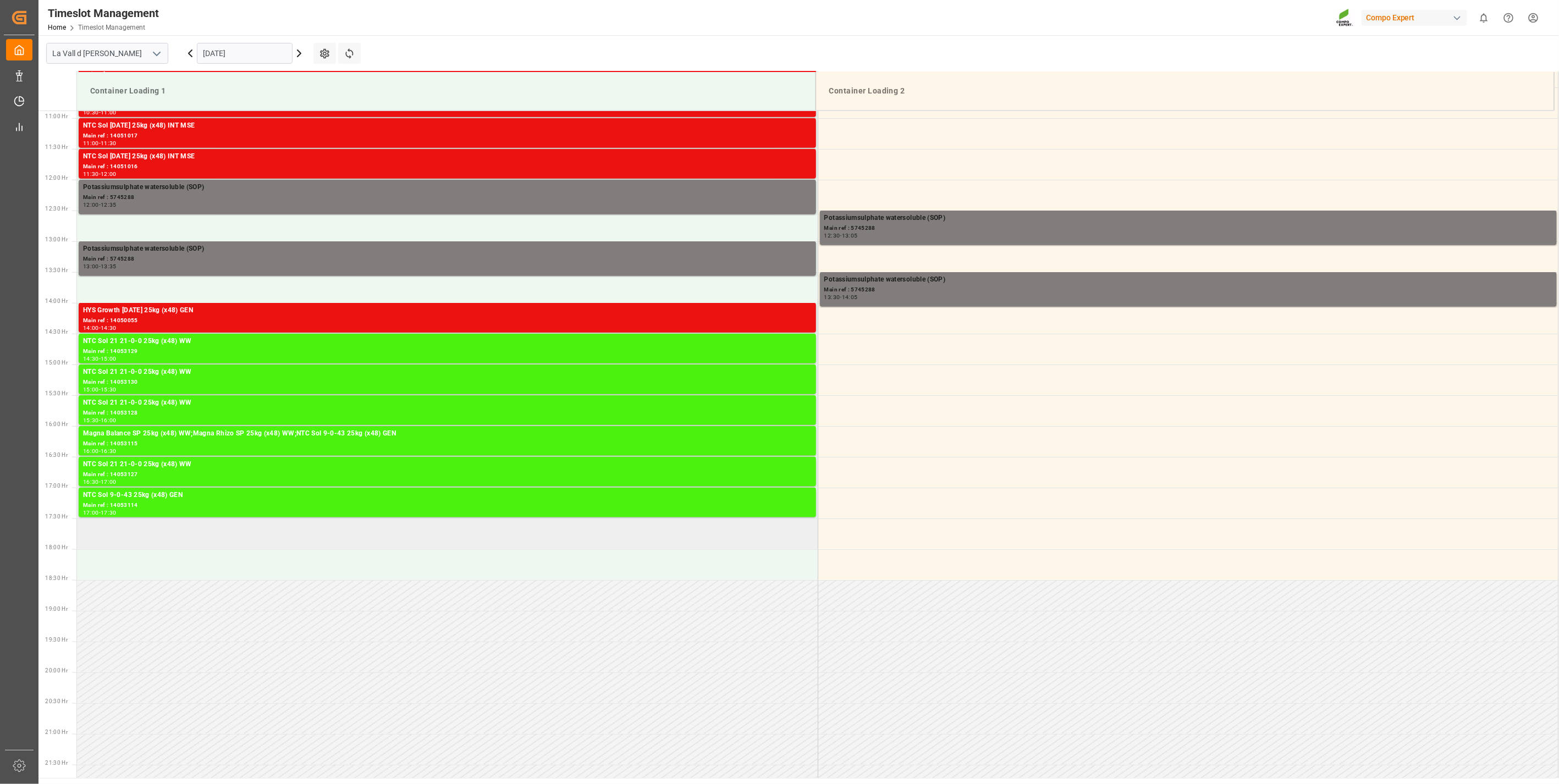
scroll to position [670, 0]
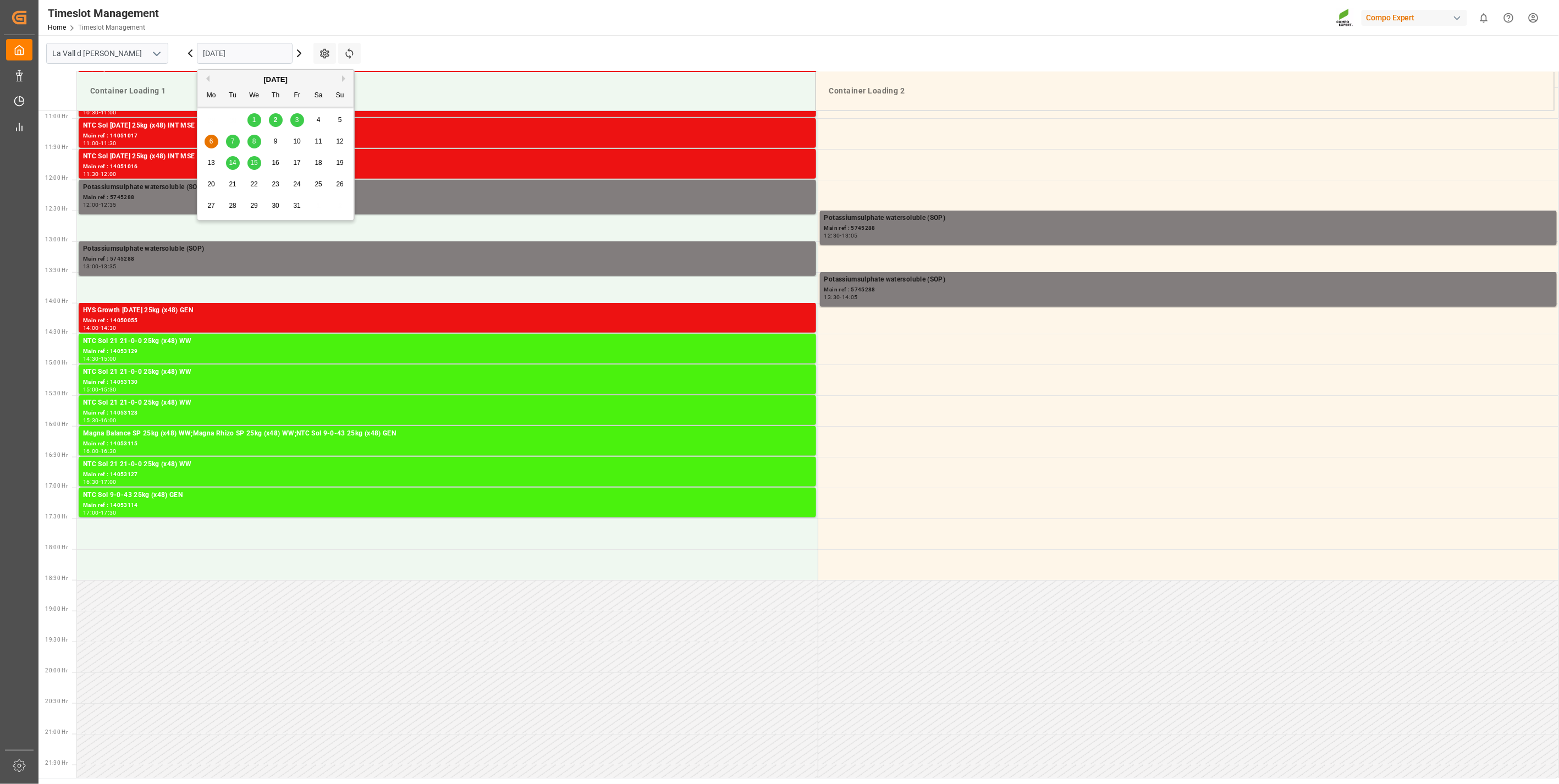
click at [243, 54] on input "[DATE]" at bounding box center [245, 53] width 95 height 21
click at [275, 120] on span "2" at bounding box center [276, 120] width 4 height 8
